Goal: Task Accomplishment & Management: Manage account settings

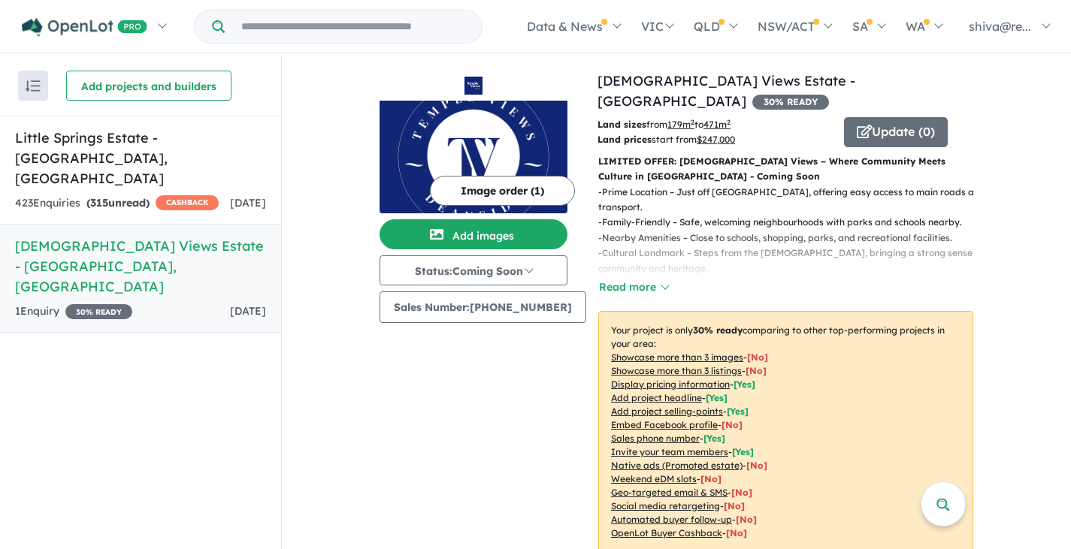
scroll to position [526, 0]
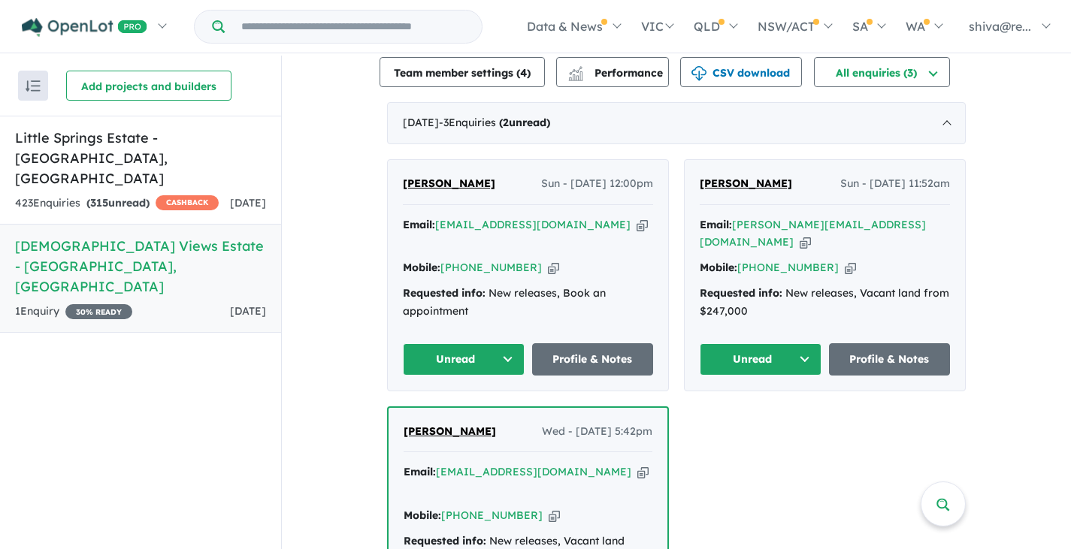
click at [489, 343] on button "Unread" at bounding box center [464, 359] width 122 height 32
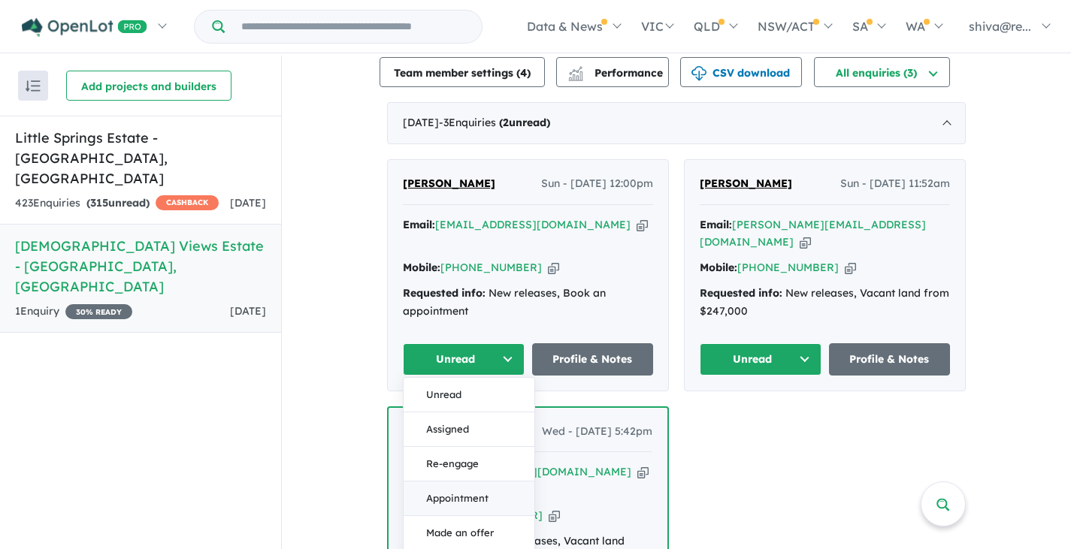
click at [461, 482] on button "Appointment" at bounding box center [468, 499] width 131 height 35
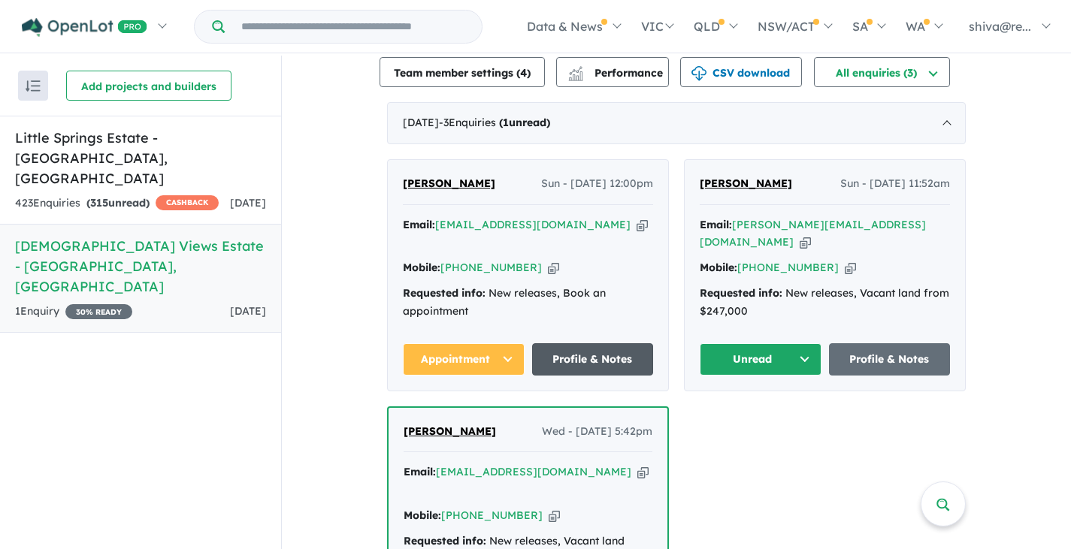
click at [587, 343] on link "Profile & Notes" at bounding box center [593, 359] width 122 height 32
click at [763, 343] on button "Unread" at bounding box center [761, 359] width 122 height 32
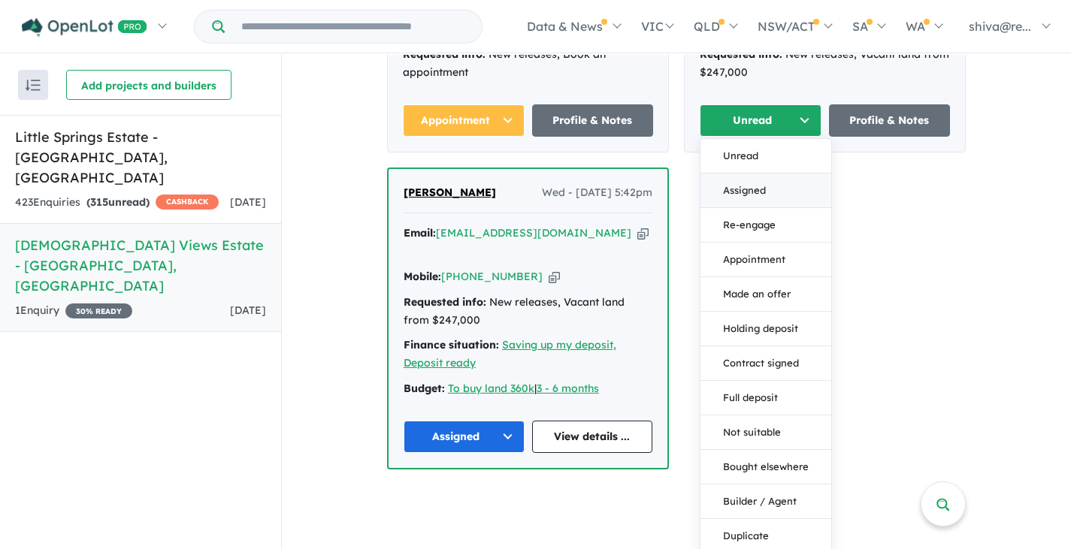
scroll to position [2, 0]
click at [762, 484] on button "Builder / Agent" at bounding box center [765, 501] width 131 height 35
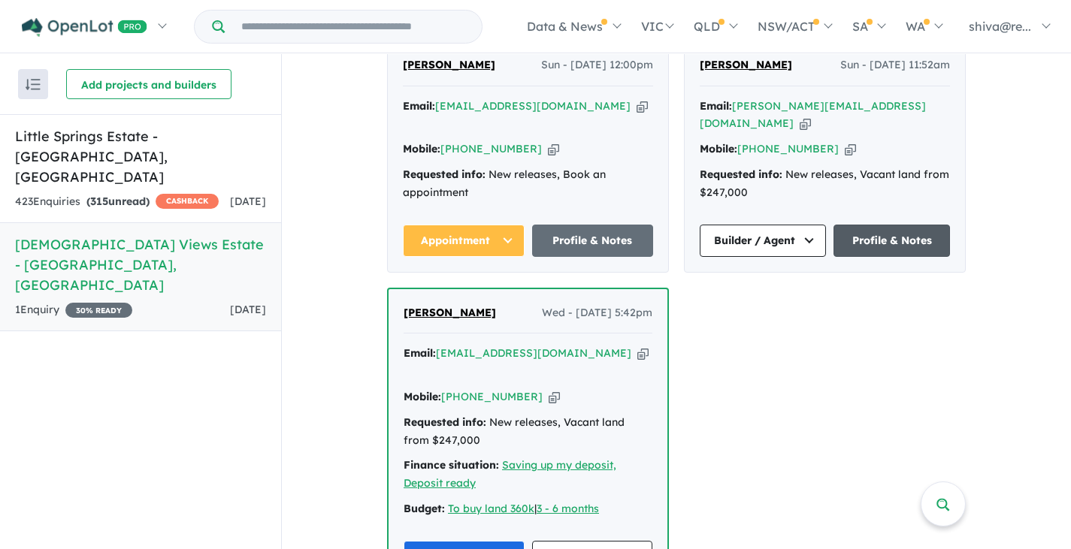
click at [869, 225] on link "Profile & Notes" at bounding box center [891, 241] width 116 height 32
click at [458, 541] on button "Assigned" at bounding box center [463, 557] width 121 height 32
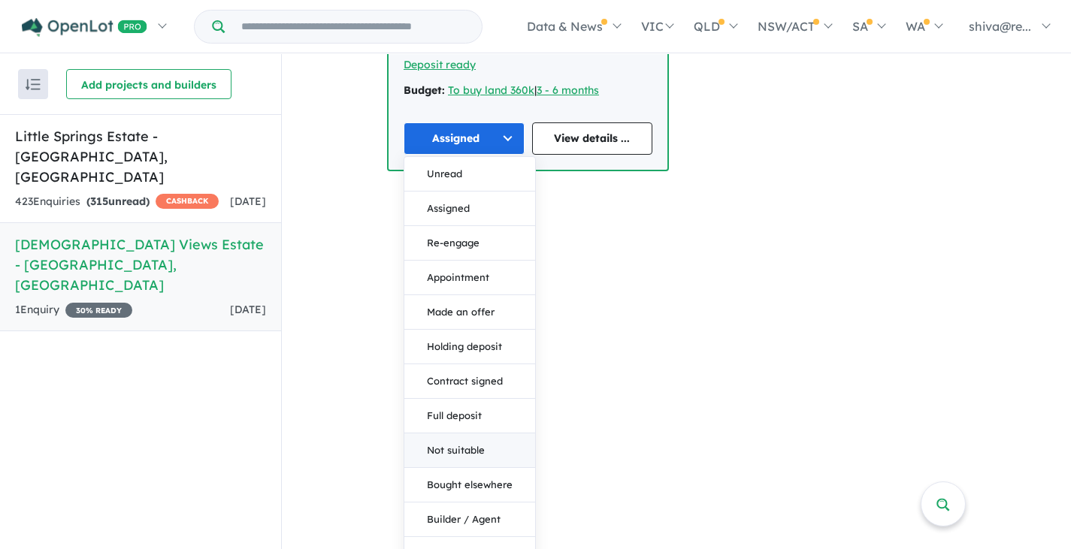
scroll to position [1063, 0]
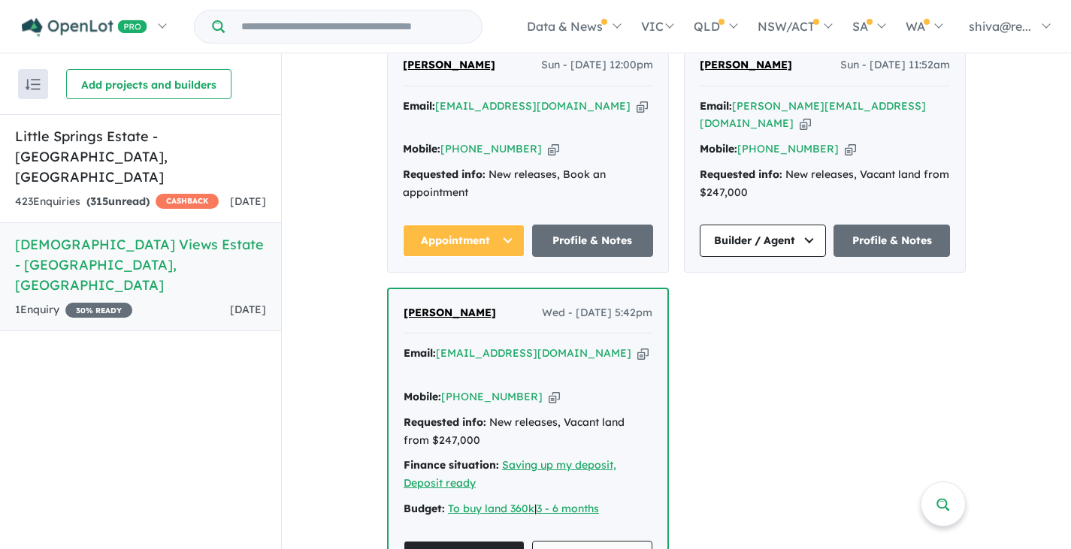
click at [561, 541] on link "View details ..." at bounding box center [592, 557] width 121 height 32
click at [150, 144] on h5 "Little Springs Estate - Deanside , VIC" at bounding box center [140, 156] width 251 height 61
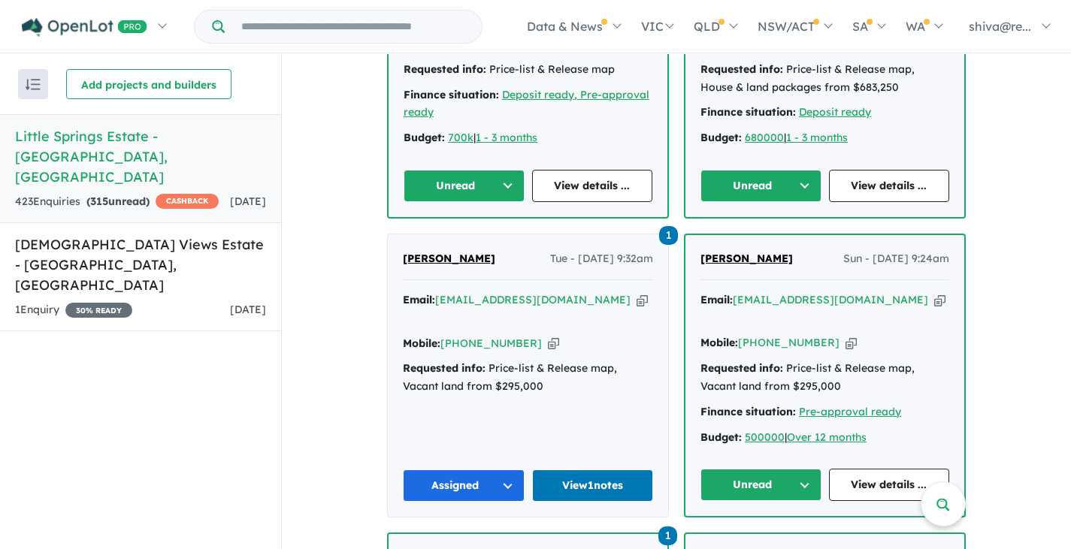
scroll to position [827, 0]
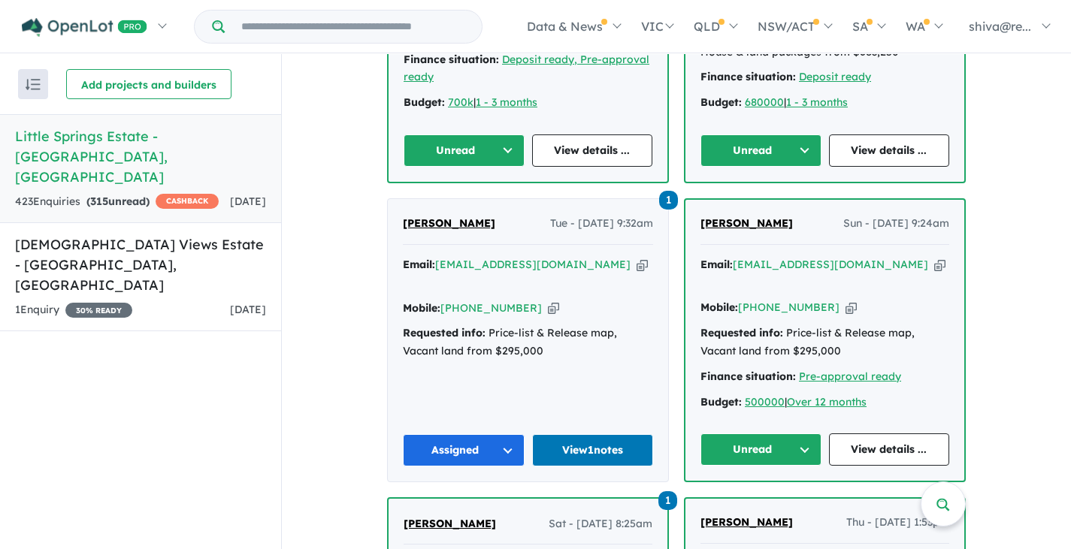
click at [755, 434] on button "Unread" at bounding box center [760, 450] width 121 height 32
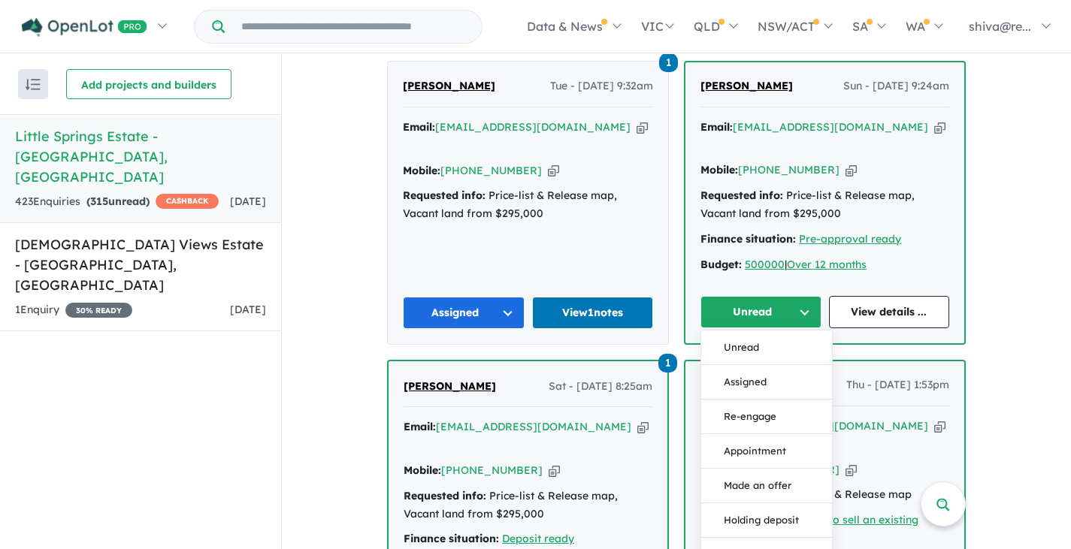
scroll to position [1052, 0]
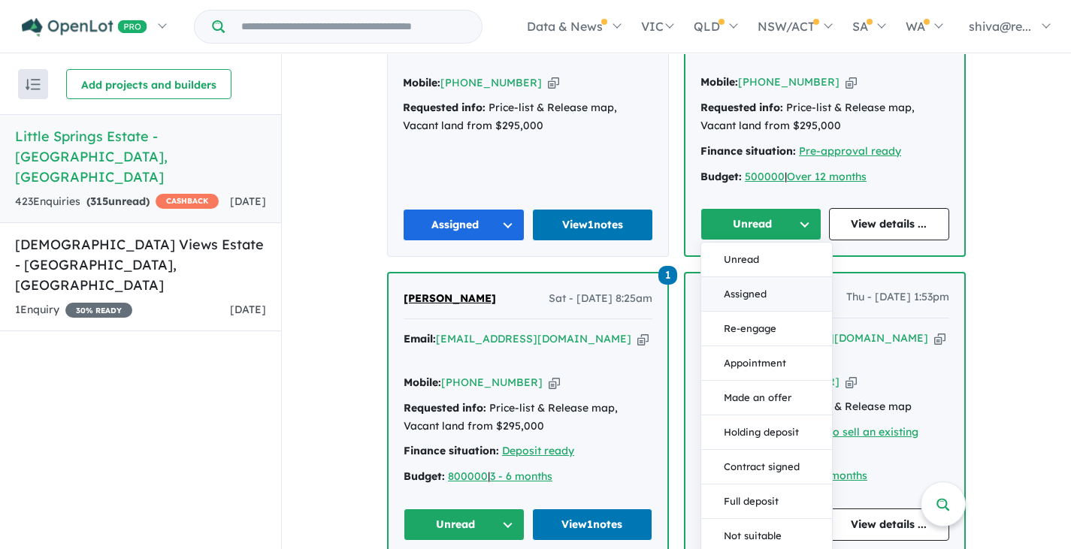
click at [778, 277] on button "Assigned" at bounding box center [766, 294] width 131 height 35
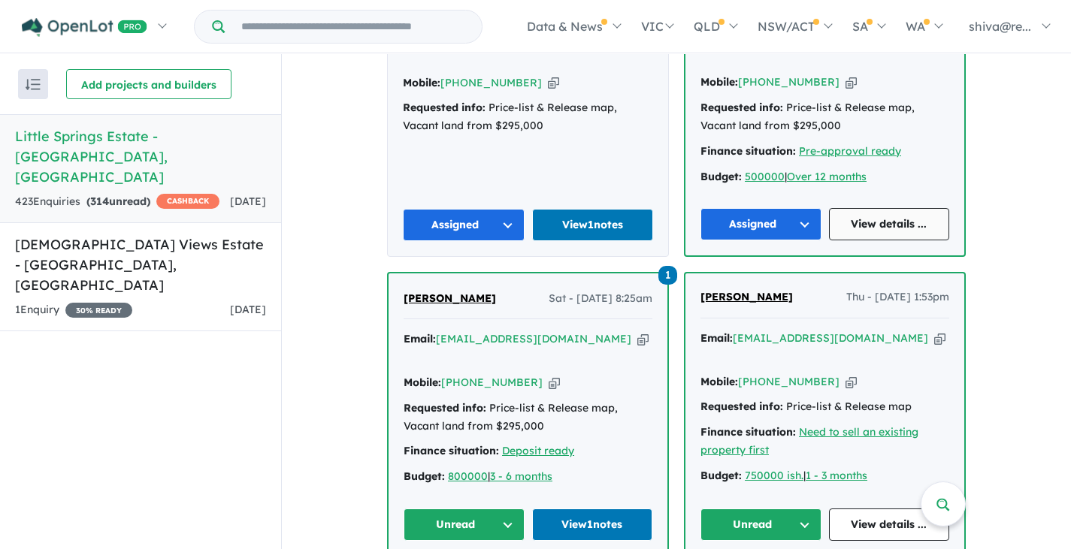
click at [874, 208] on link "View details ..." at bounding box center [889, 224] width 121 height 32
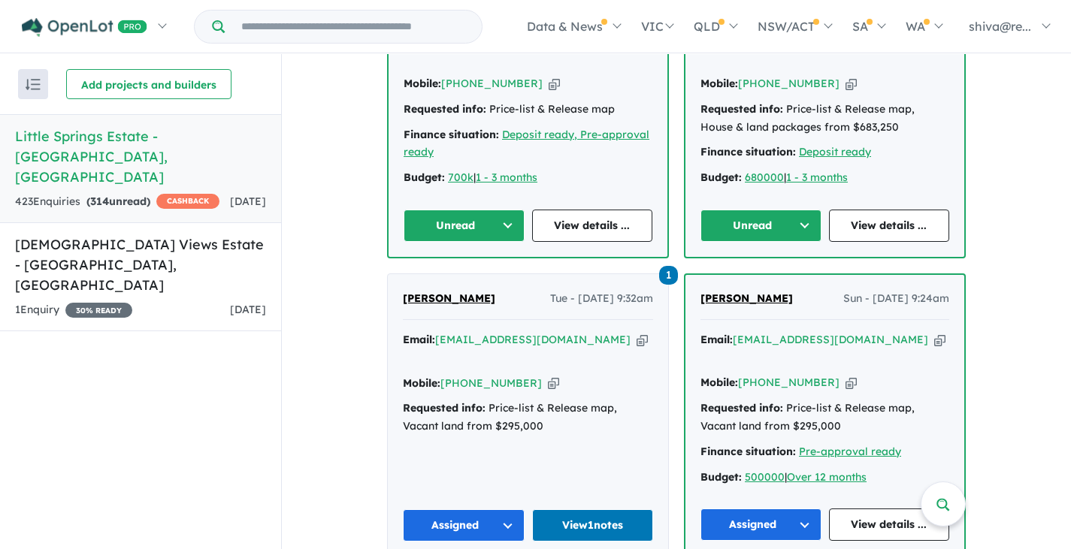
scroll to position [601, 0]
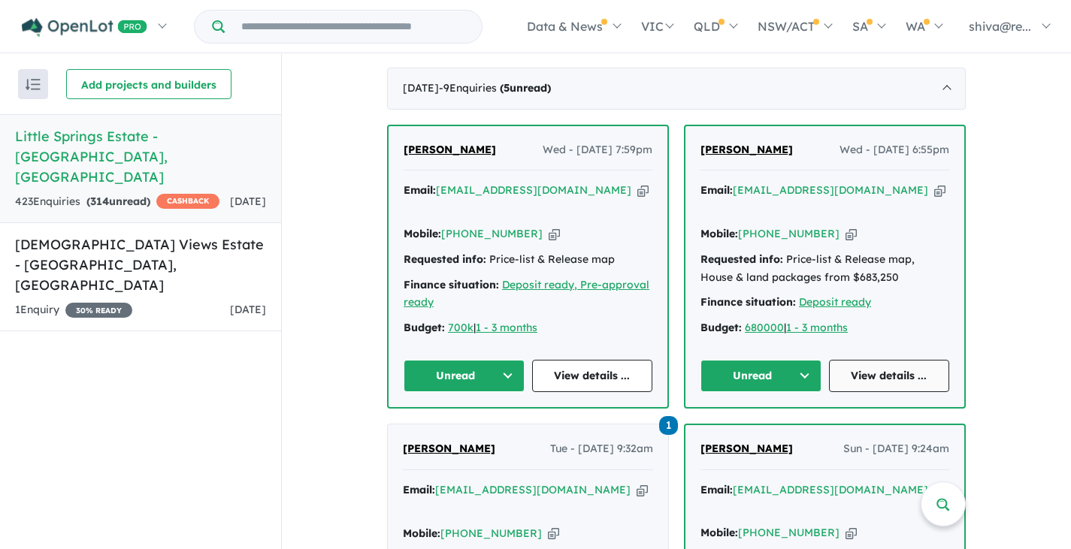
click at [866, 360] on link "View details ..." at bounding box center [889, 376] width 121 height 32
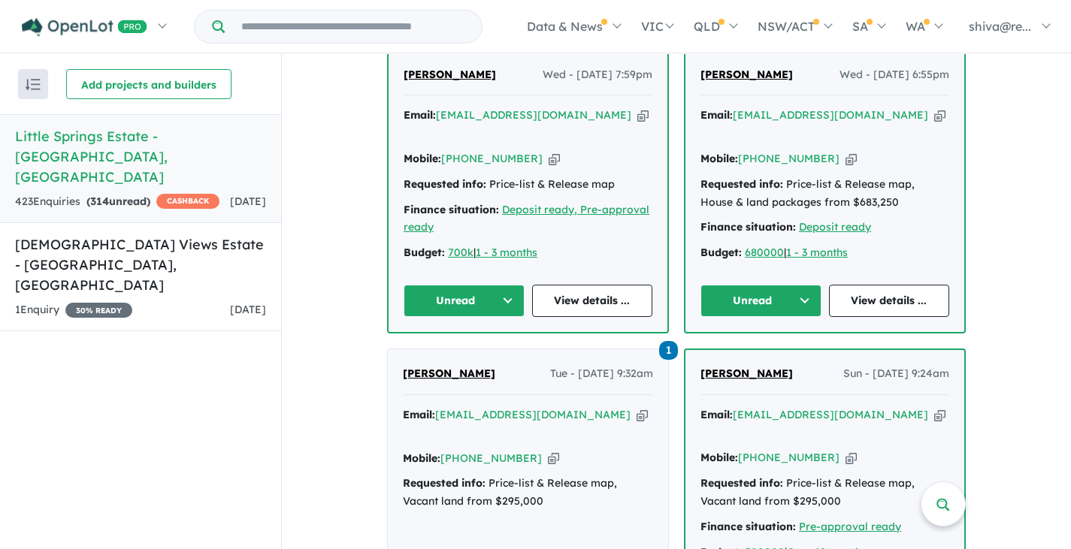
click at [455, 285] on button "Unread" at bounding box center [463, 301] width 121 height 32
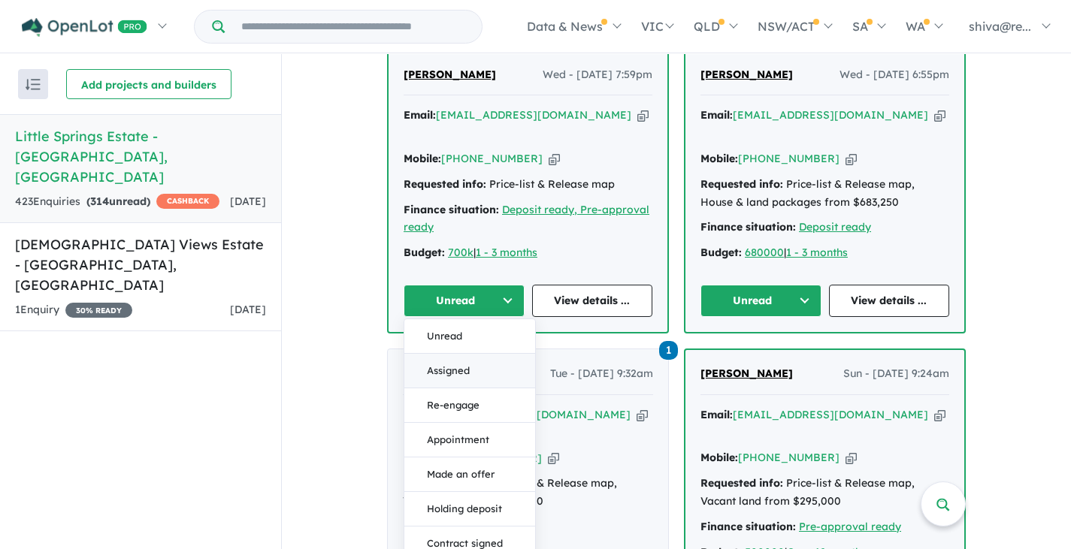
click at [470, 354] on button "Assigned" at bounding box center [469, 371] width 131 height 35
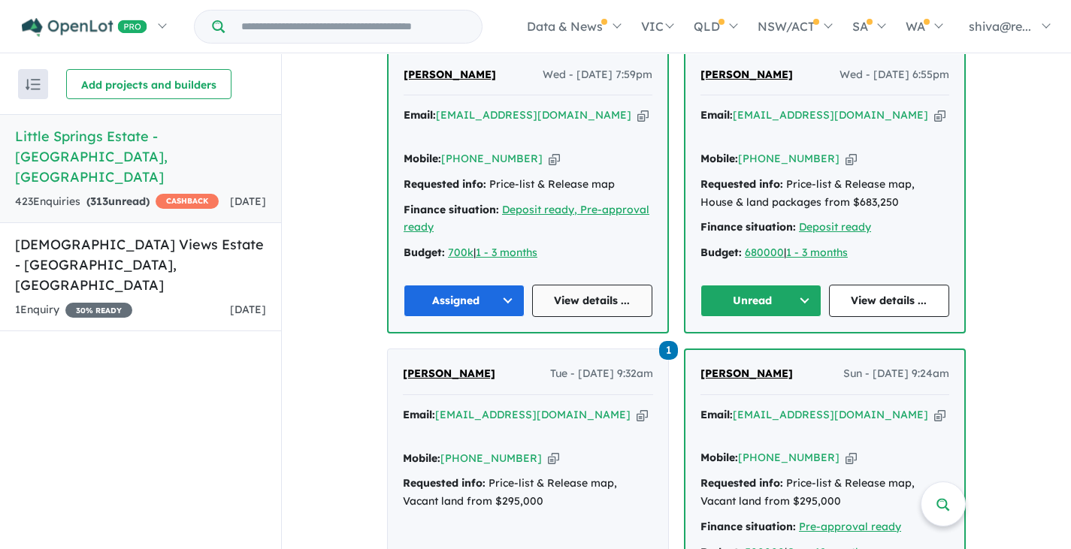
click at [579, 285] on link "View details ..." at bounding box center [592, 301] width 121 height 32
click at [795, 285] on button "Unread" at bounding box center [760, 301] width 121 height 32
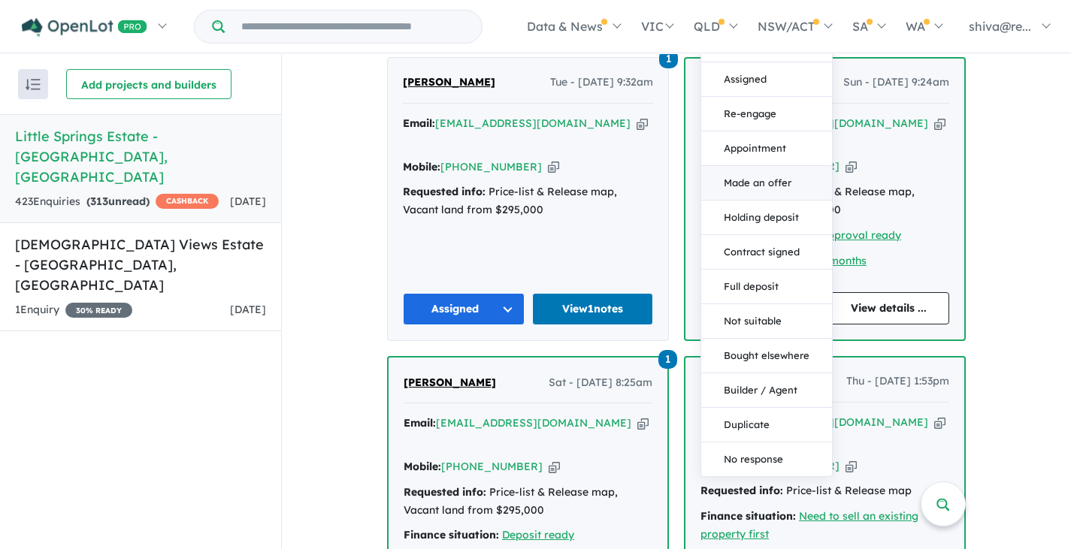
scroll to position [977, 0]
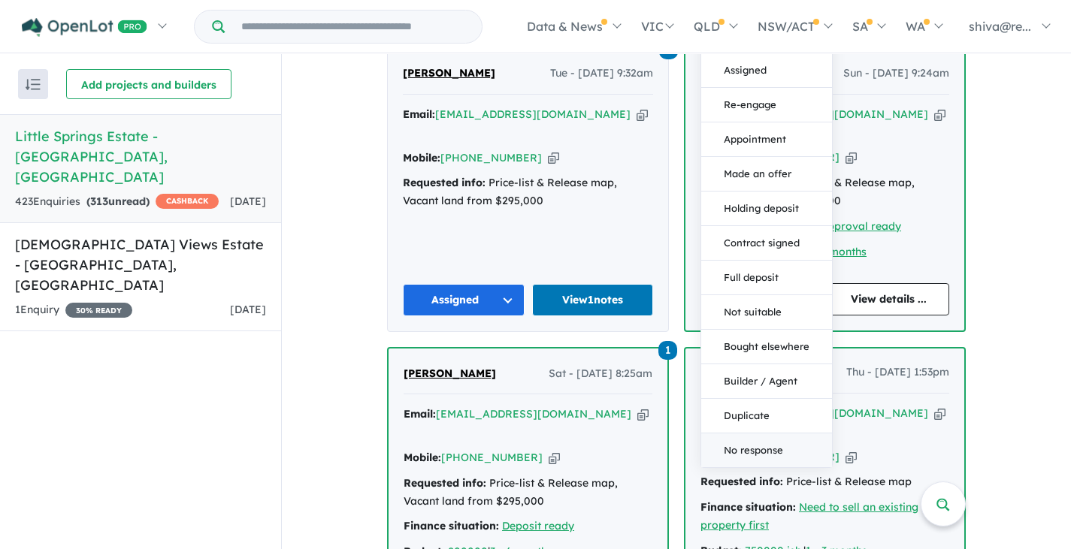
click at [774, 434] on button "No response" at bounding box center [766, 451] width 131 height 34
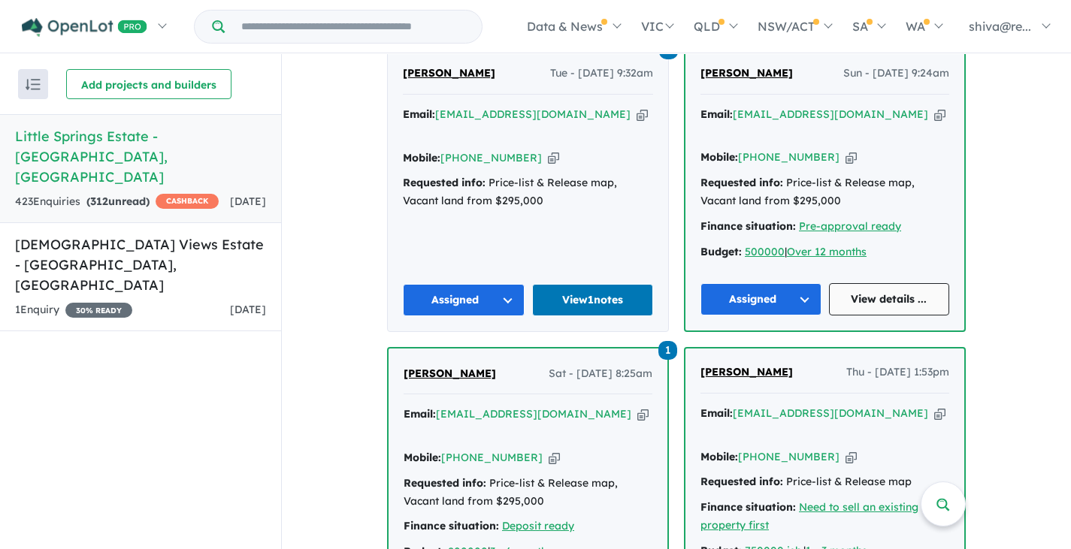
click at [891, 283] on link "View details ..." at bounding box center [889, 299] width 121 height 32
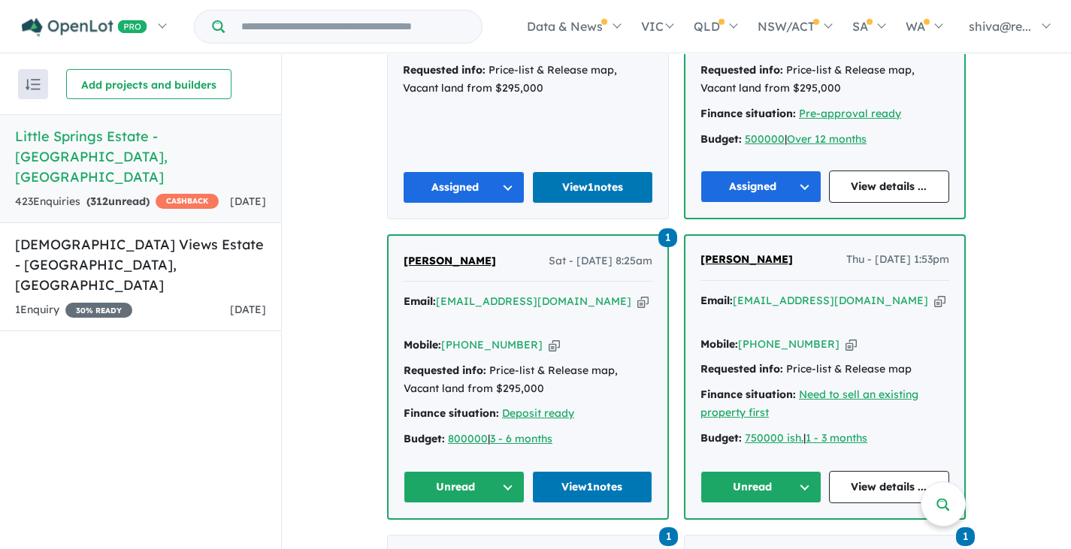
scroll to position [1127, 0]
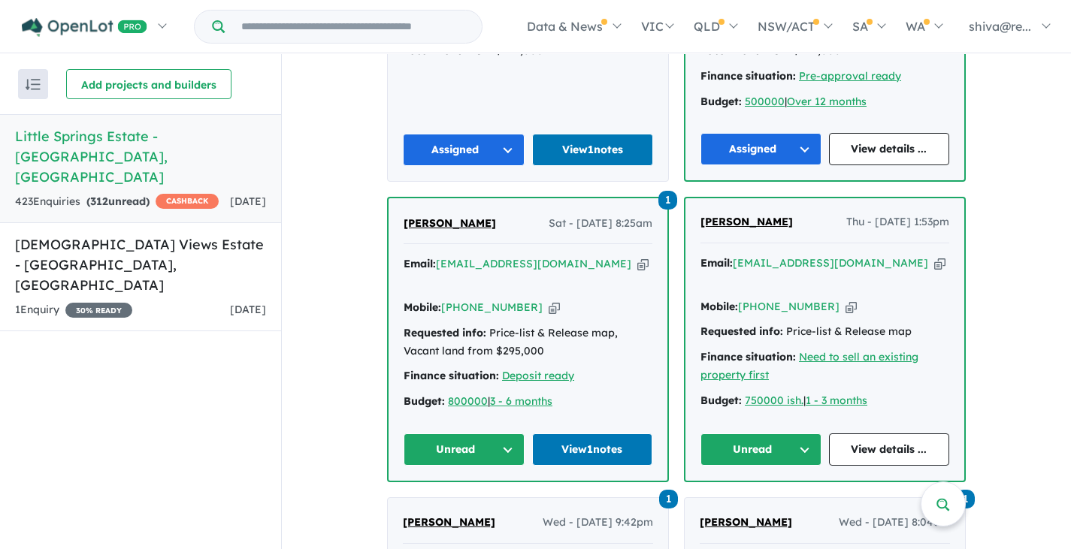
click at [789, 434] on button "Unread" at bounding box center [760, 450] width 121 height 32
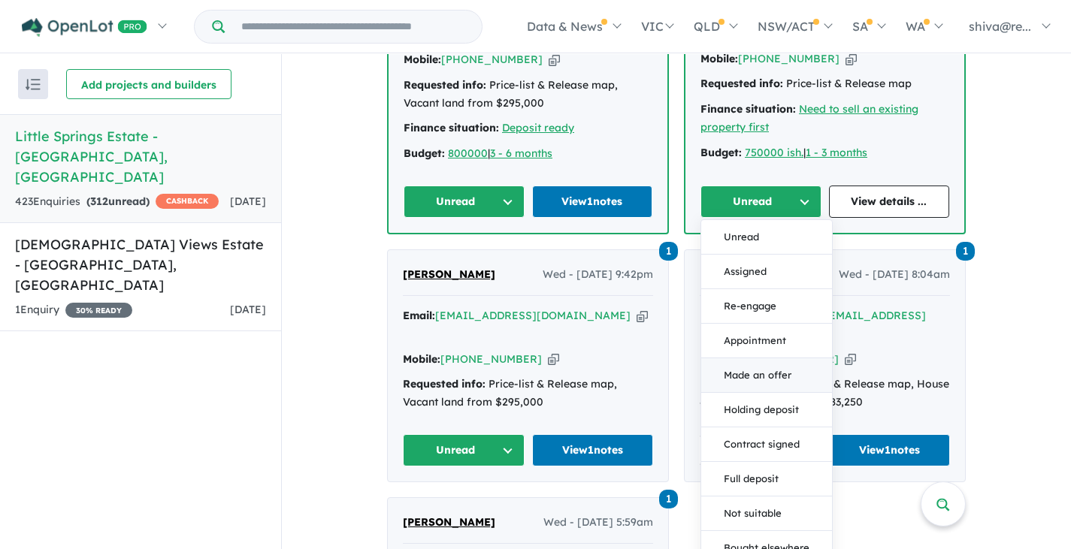
scroll to position [1202, 0]
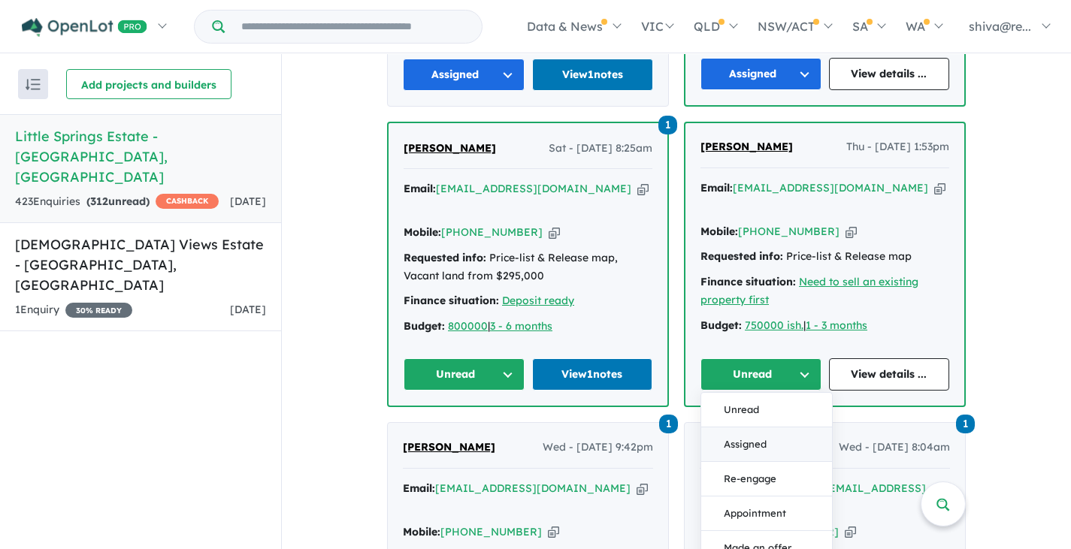
click at [773, 428] on button "Assigned" at bounding box center [766, 445] width 131 height 35
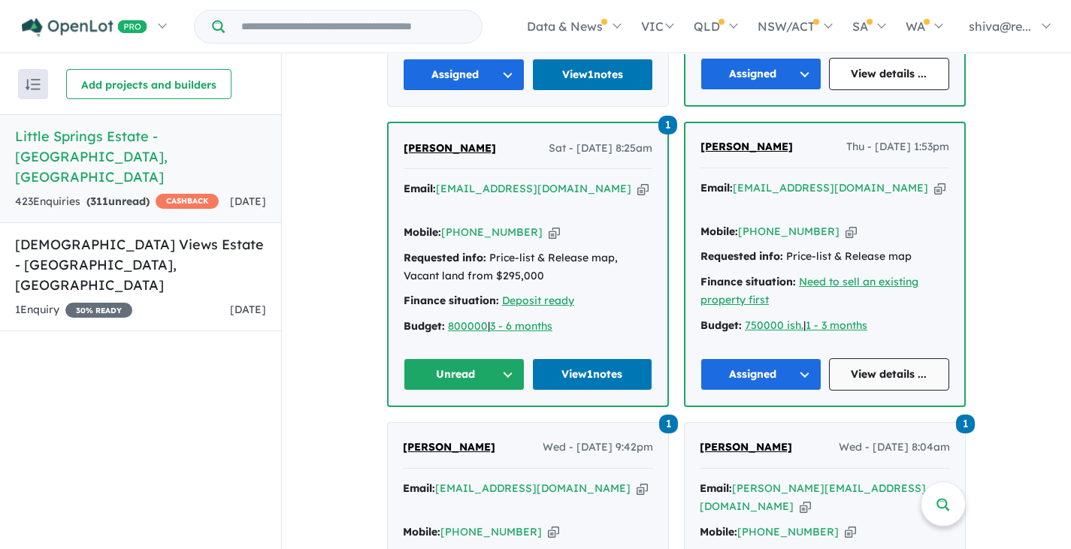
click at [862, 358] on link "View details ..." at bounding box center [889, 374] width 121 height 32
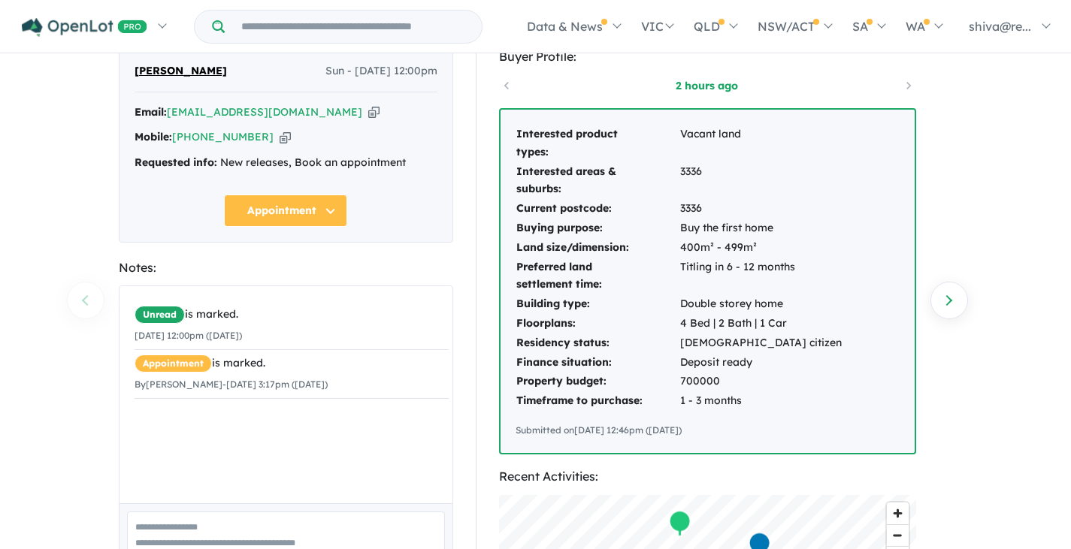
scroll to position [150, 0]
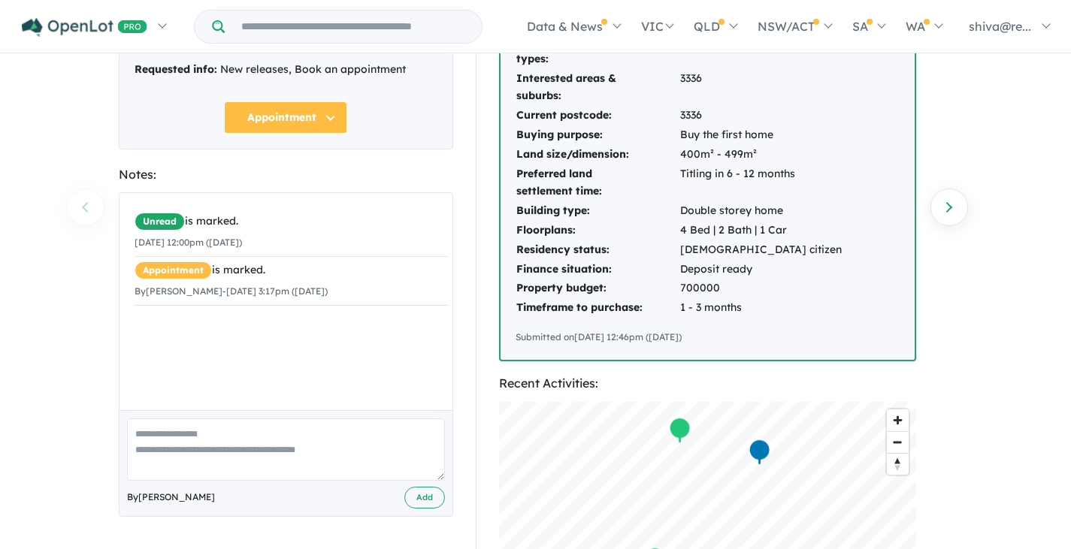
paste textarea "**********"
type textarea "**********"
click at [412, 498] on button "Add" at bounding box center [424, 498] width 41 height 22
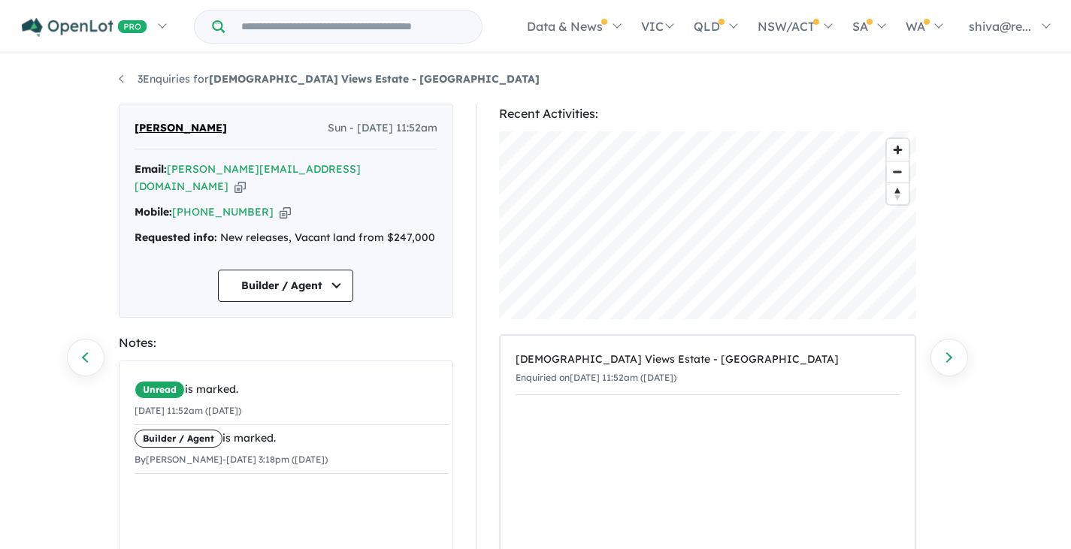
scroll to position [149, 0]
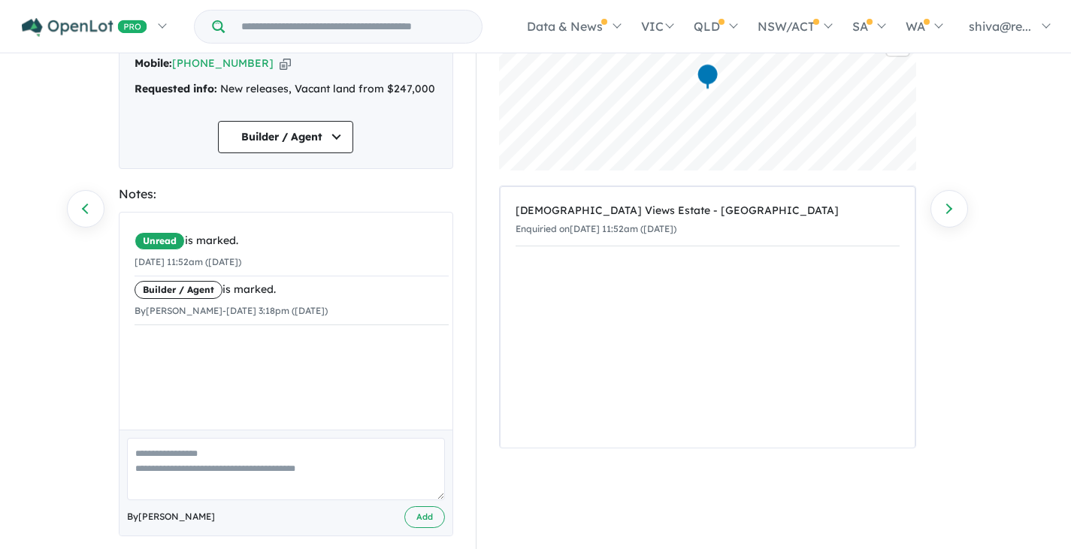
click at [289, 453] on textarea at bounding box center [286, 469] width 318 height 62
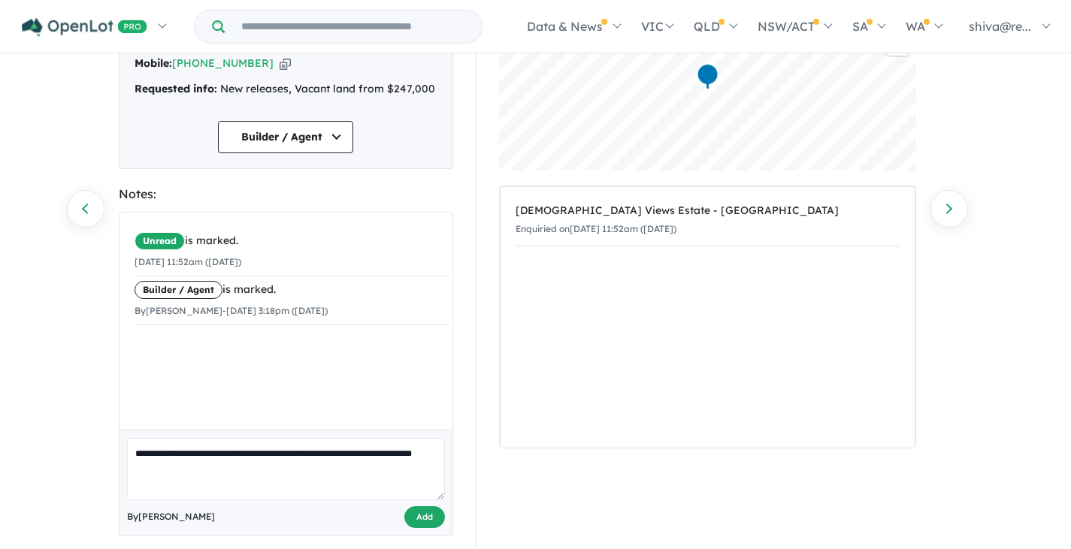
type textarea "**********"
click at [425, 506] on button "Add" at bounding box center [424, 517] width 41 height 22
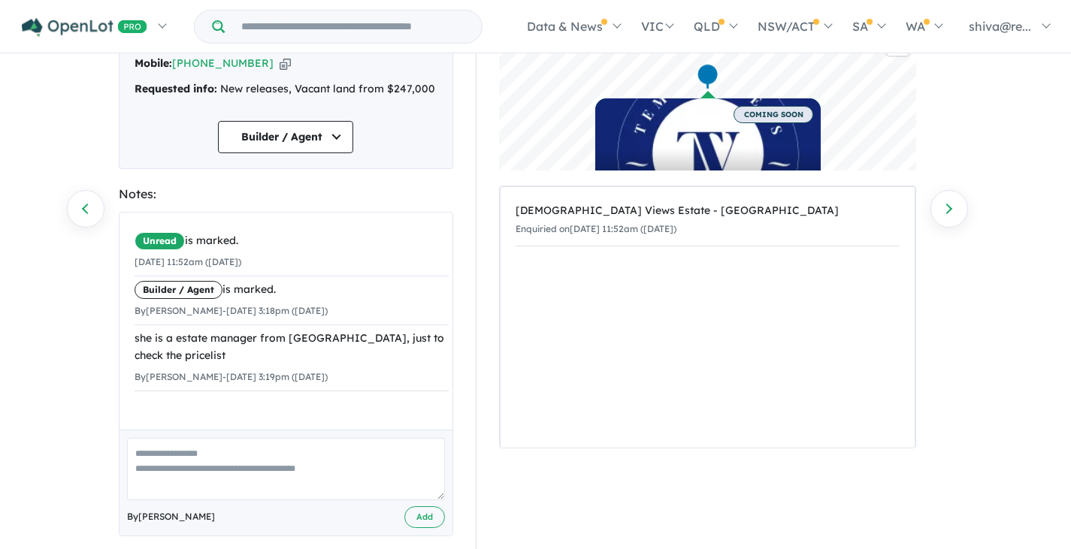
scroll to position [0, 0]
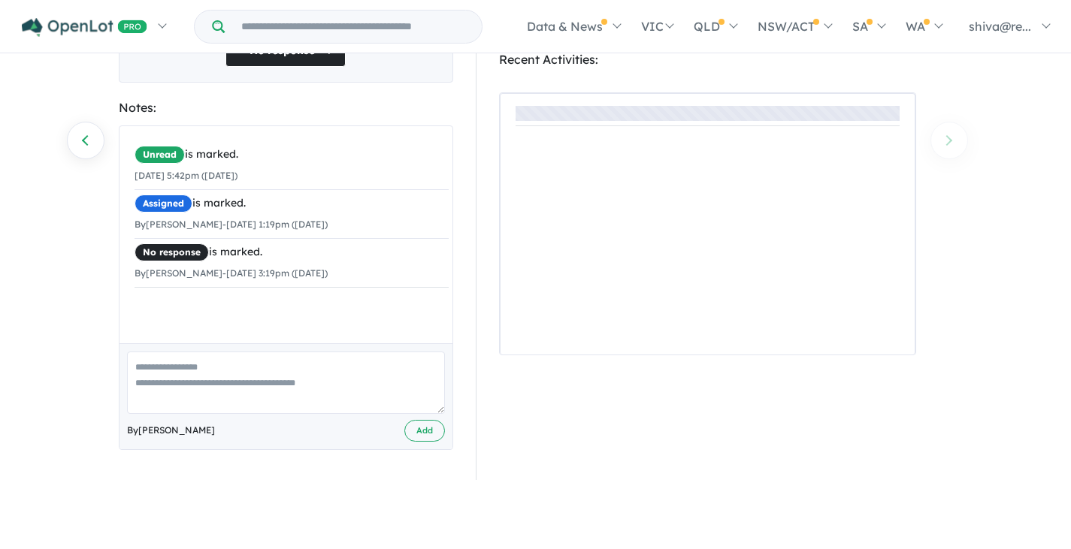
scroll to position [225, 0]
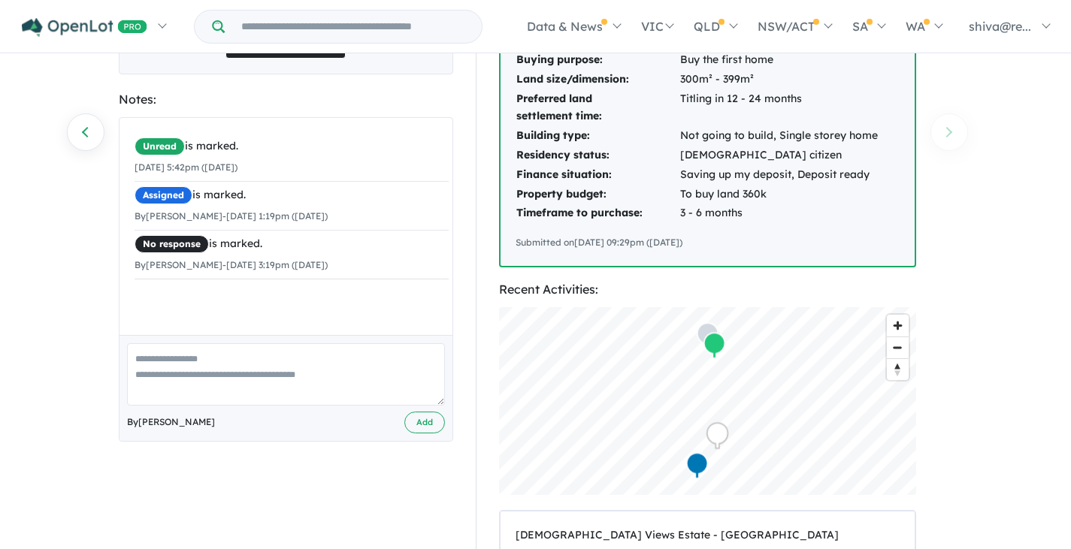
paste textarea "**********"
type textarea "**********"
click at [417, 422] on button "Add" at bounding box center [424, 423] width 41 height 22
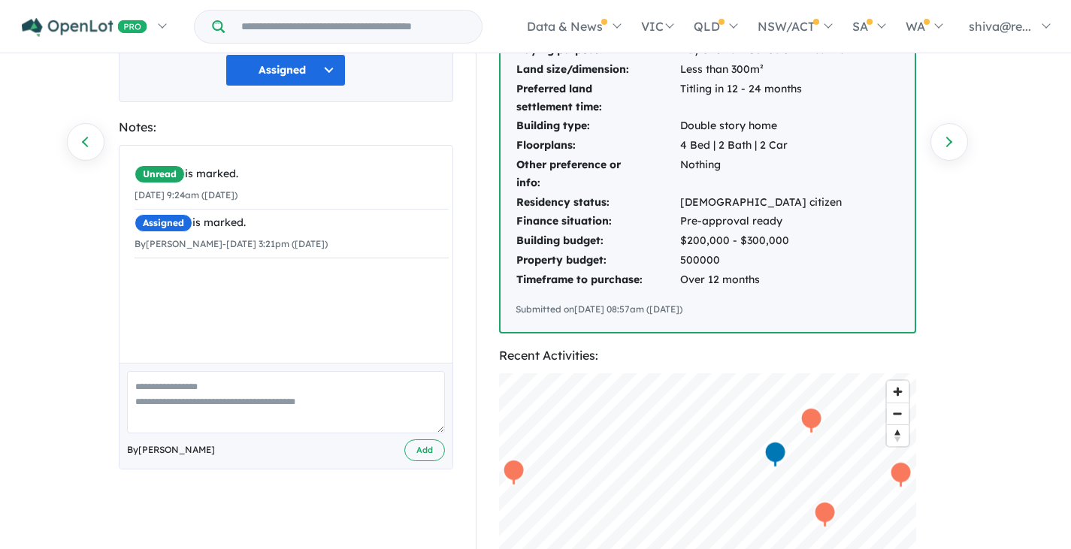
scroll to position [225, 0]
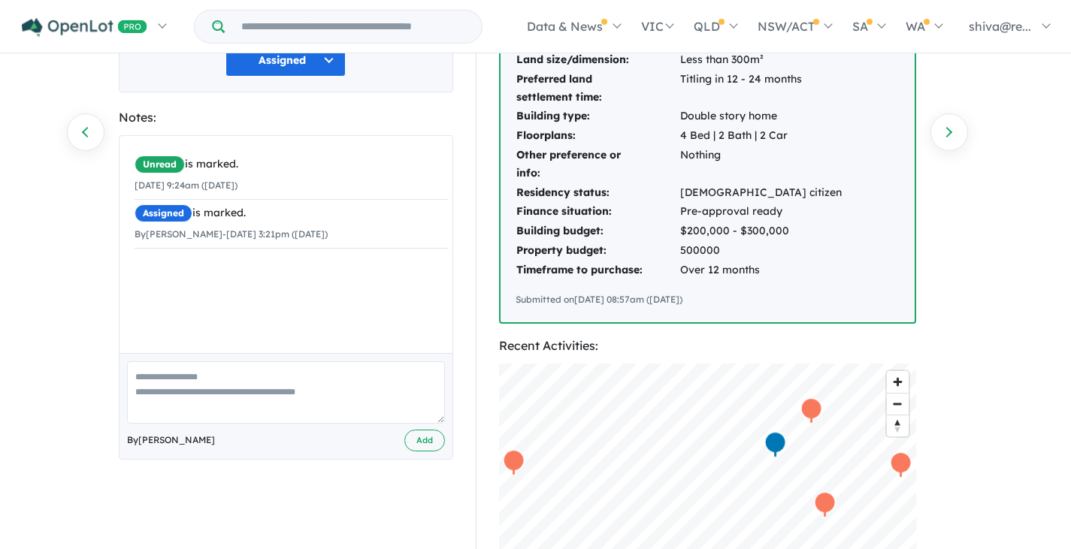
paste textarea "**********"
type textarea "**********"
click at [412, 445] on button "Add" at bounding box center [424, 441] width 41 height 22
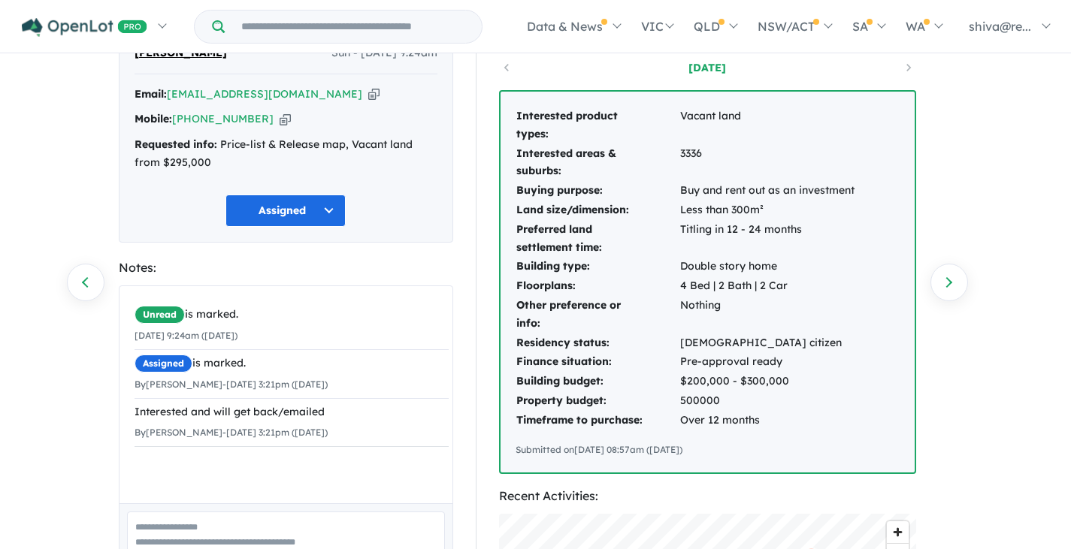
scroll to position [0, 0]
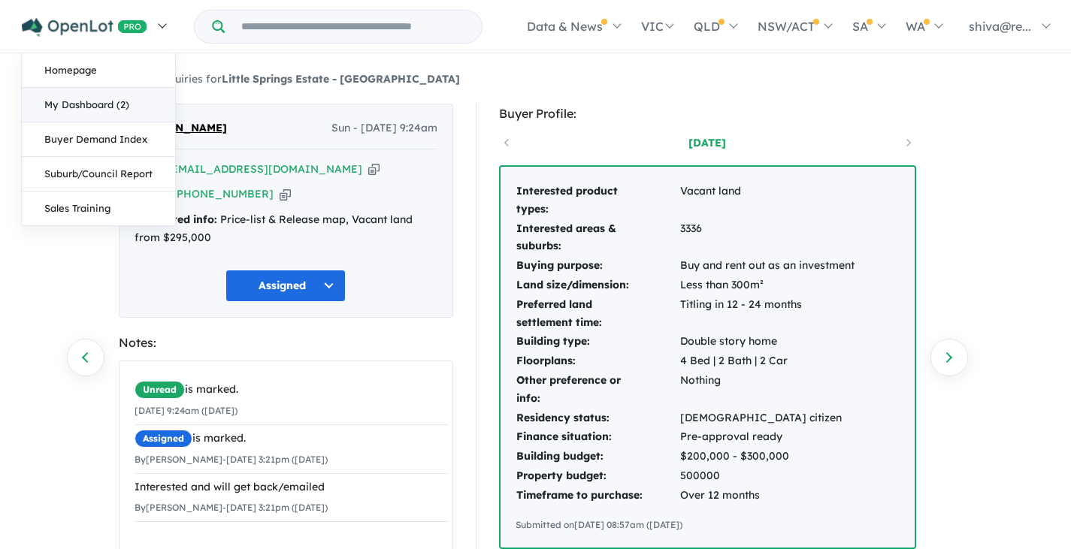
click at [71, 103] on link "My Dashboard (2)" at bounding box center [98, 105] width 153 height 35
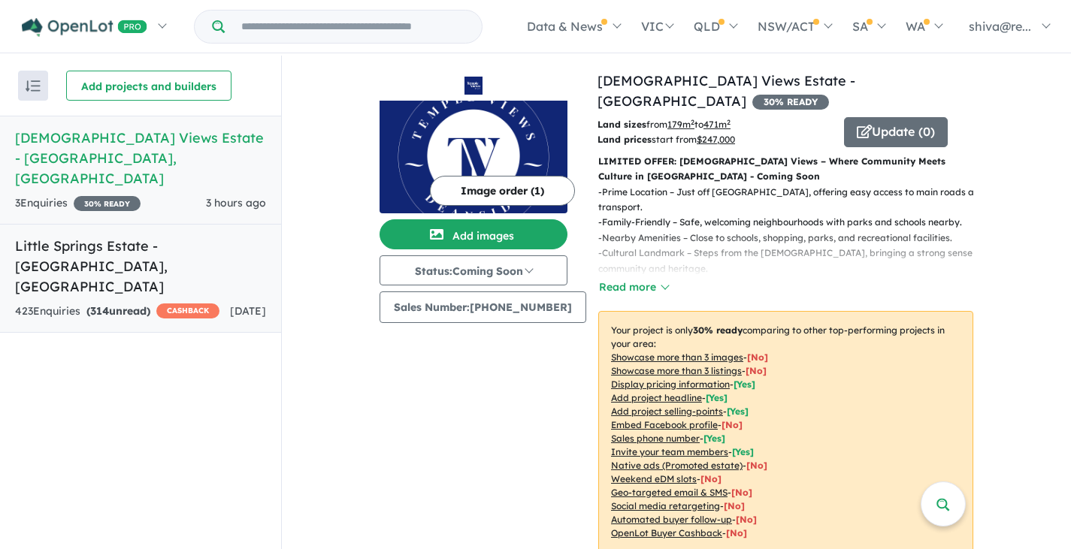
click at [143, 303] on div "423 Enquir ies ( 314 unread) CASHBACK" at bounding box center [117, 312] width 204 height 18
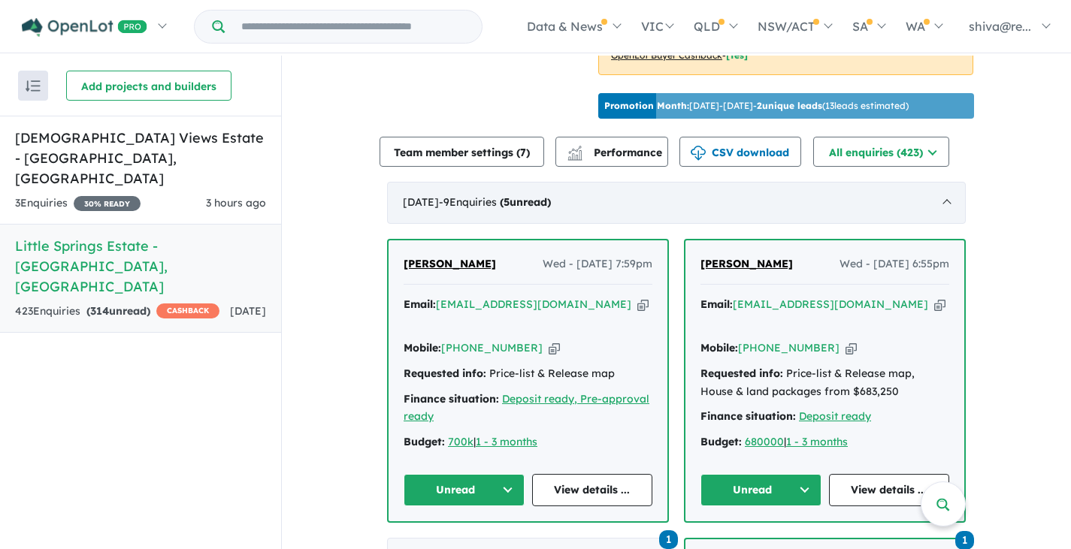
scroll to position [506, 0]
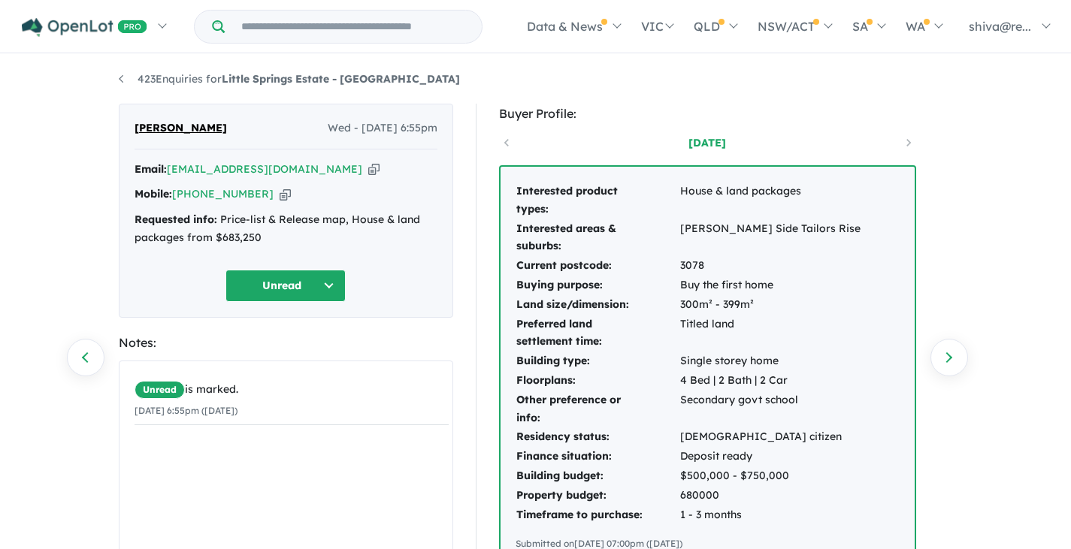
scroll to position [150, 0]
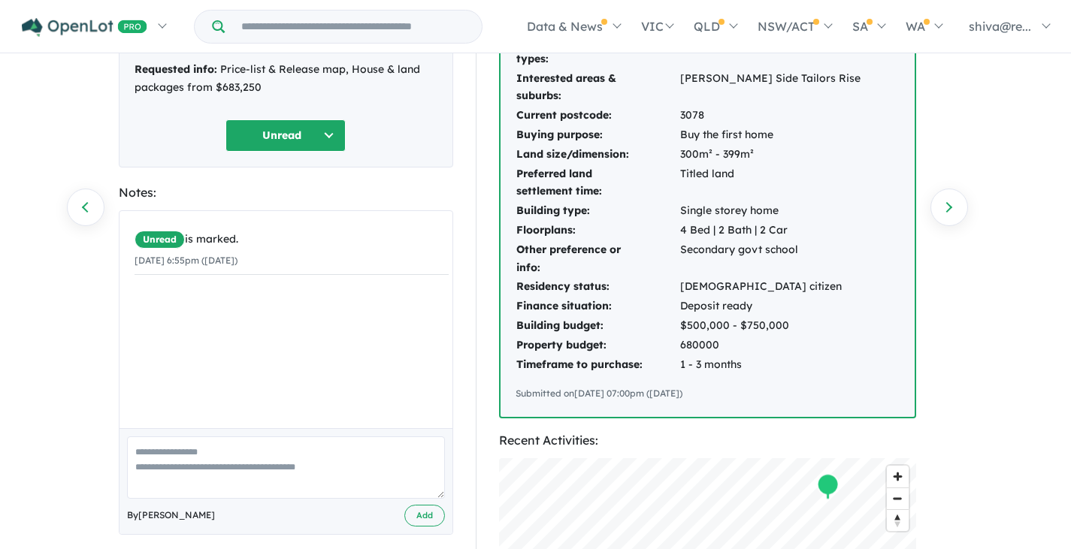
paste textarea "**********"
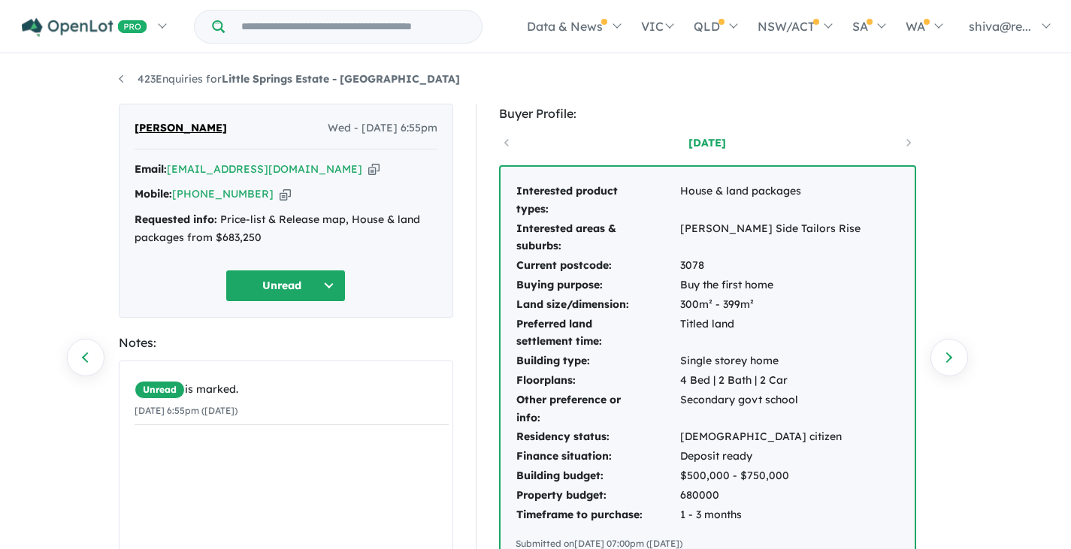
scroll to position [225, 0]
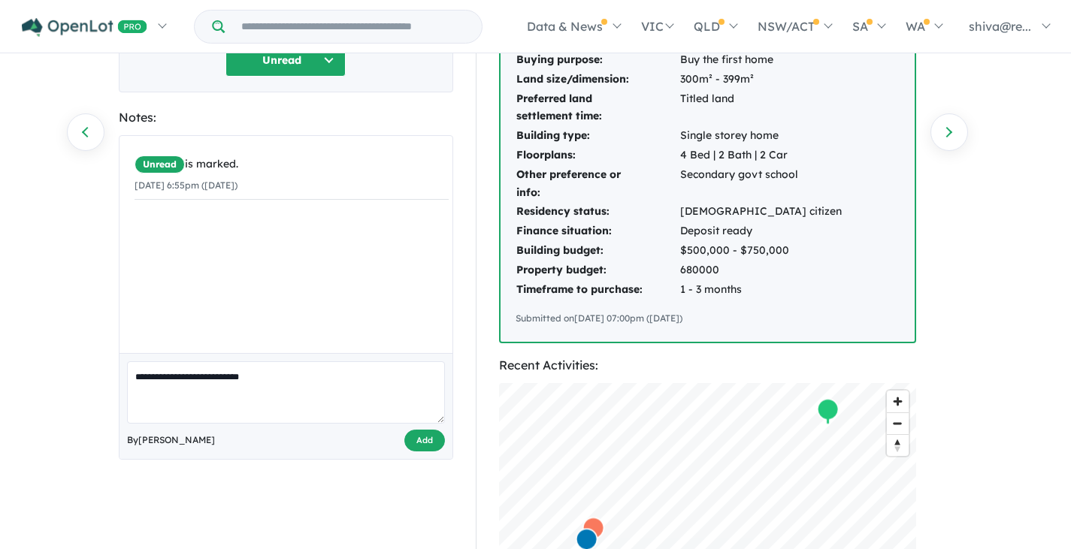
type textarea "**********"
click at [417, 437] on button "Add" at bounding box center [424, 441] width 41 height 22
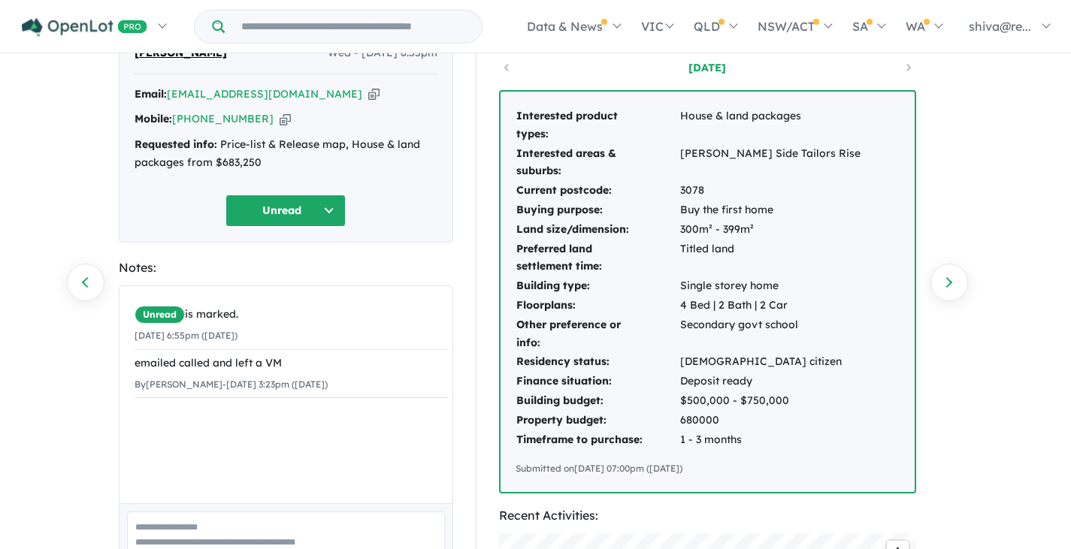
scroll to position [0, 0]
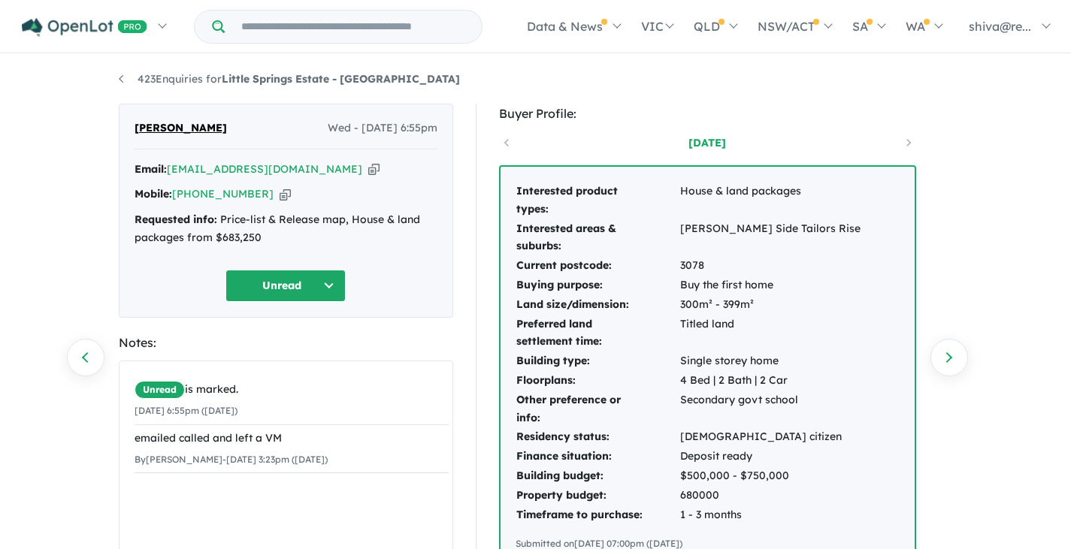
click at [325, 285] on button "Unread" at bounding box center [285, 286] width 120 height 32
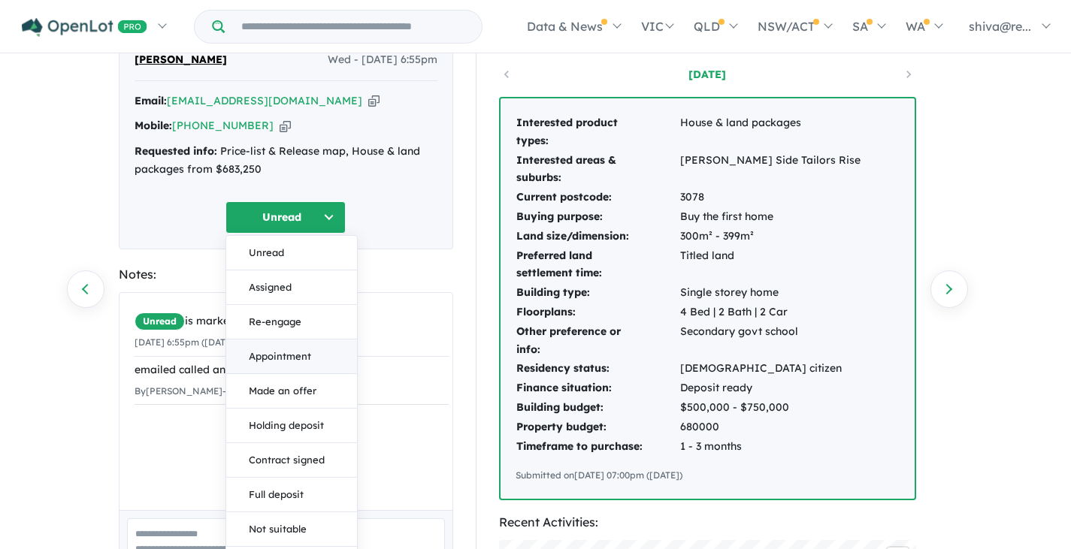
scroll to position [225, 0]
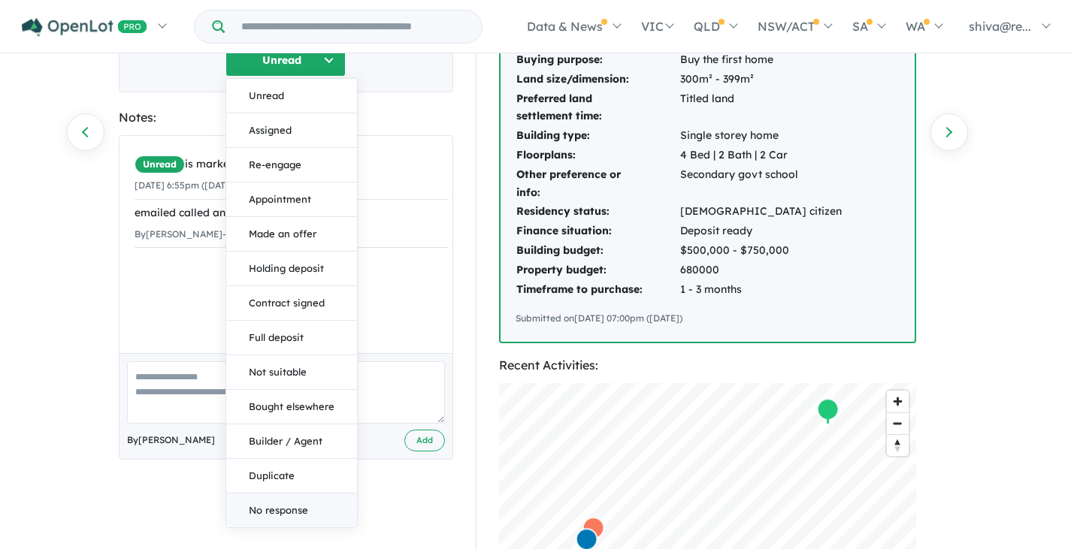
click at [285, 507] on button "No response" at bounding box center [291, 511] width 131 height 34
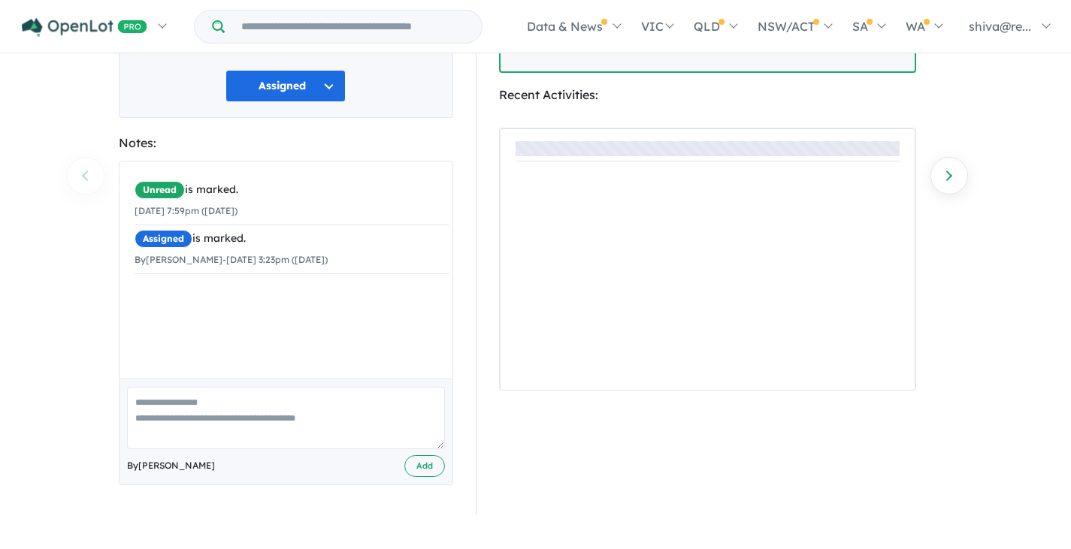
scroll to position [225, 0]
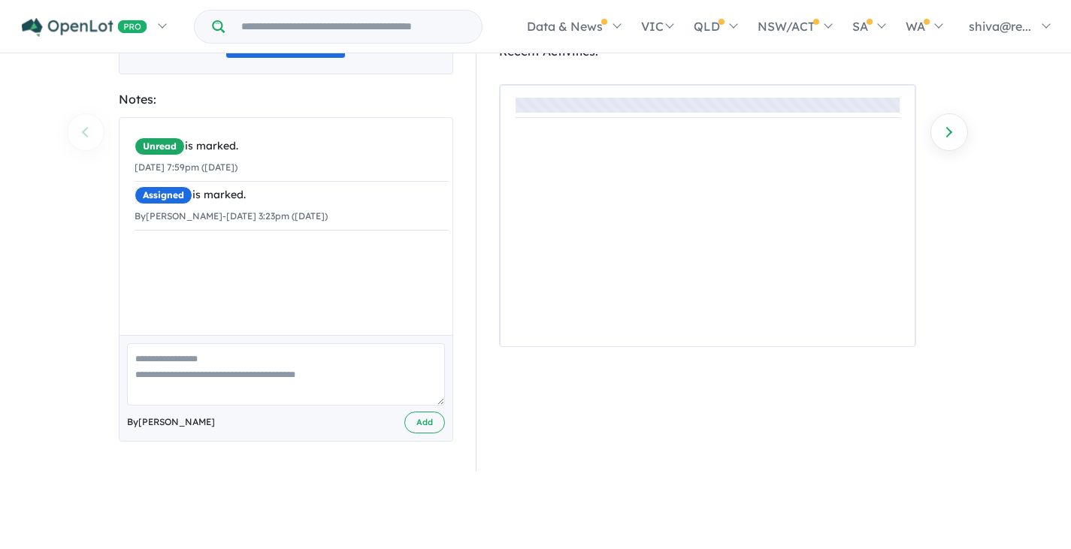
click at [339, 373] on textarea at bounding box center [286, 374] width 318 height 62
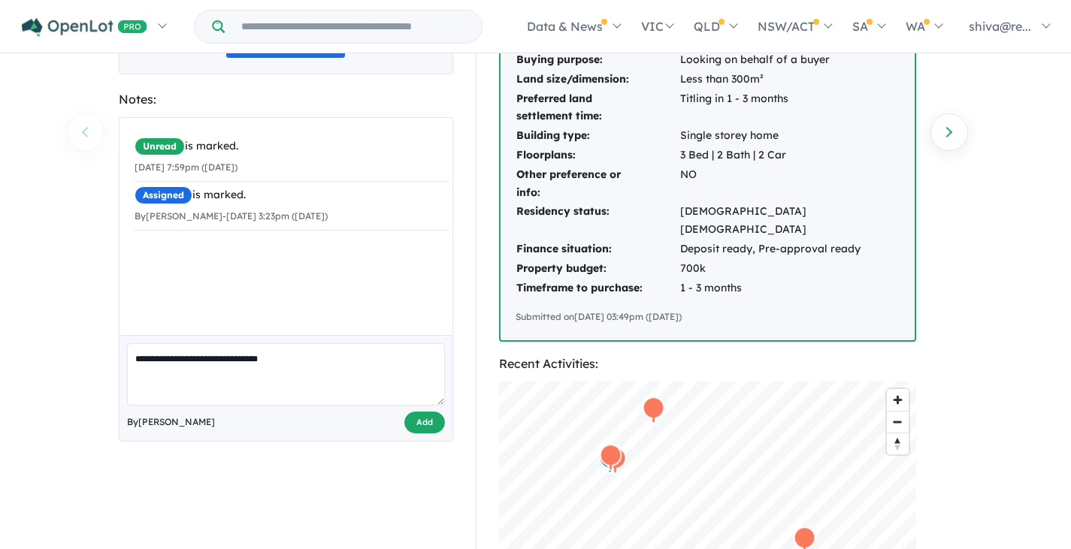
type textarea "**********"
click at [415, 423] on button "Add" at bounding box center [424, 423] width 41 height 22
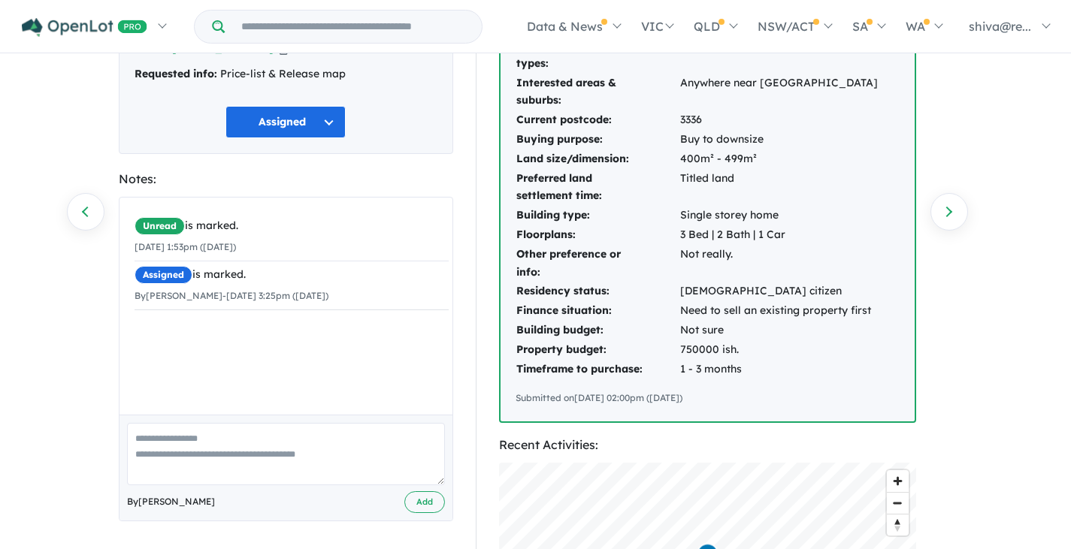
scroll to position [150, 0]
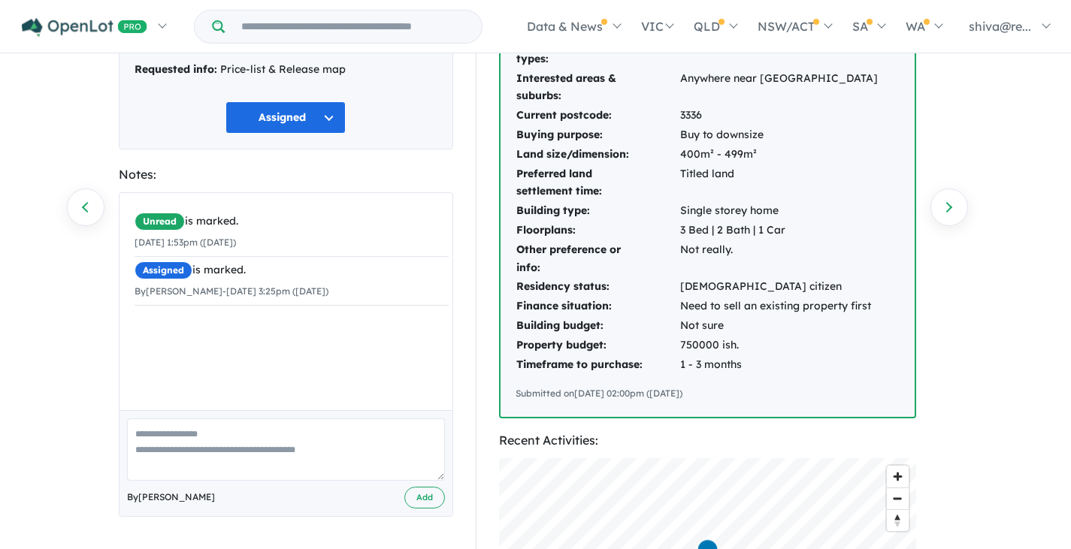
paste textarea "**********"
type textarea "**********"
click at [429, 496] on button "Add" at bounding box center [424, 498] width 41 height 22
